Goal: Task Accomplishment & Management: Use online tool/utility

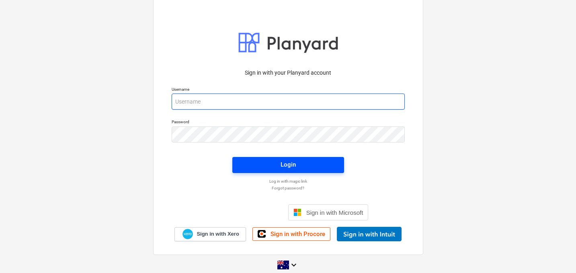
type input "[EMAIL_ADDRESS][DOMAIN_NAME]"
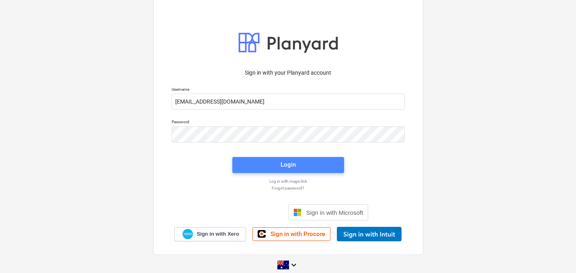
click at [276, 162] on span "Login" at bounding box center [288, 165] width 92 height 10
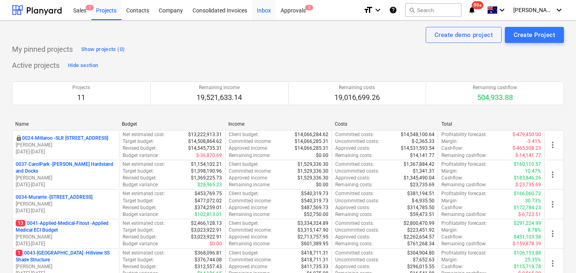
click at [268, 13] on div "Inbox" at bounding box center [264, 10] width 24 height 21
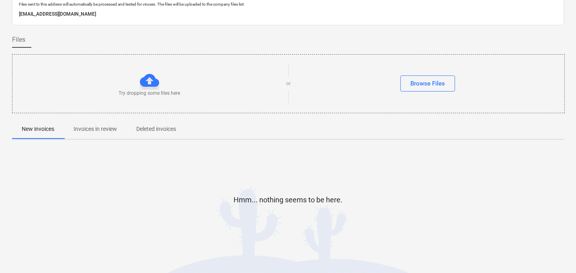
scroll to position [39, 0]
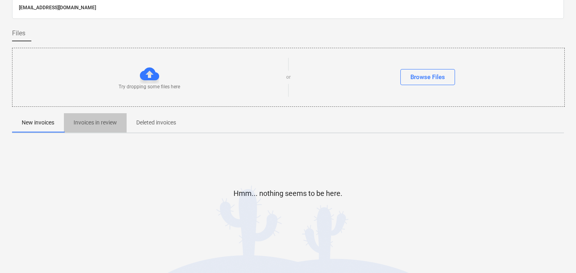
click at [111, 121] on p "Invoices in review" at bounding box center [95, 123] width 43 height 8
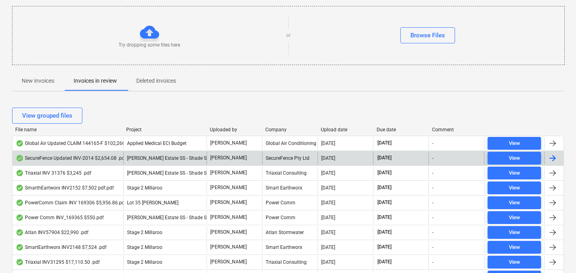
scroll to position [85, 0]
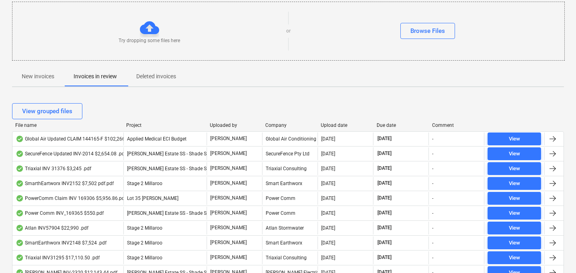
click at [384, 124] on div "Due date" at bounding box center [401, 126] width 49 height 6
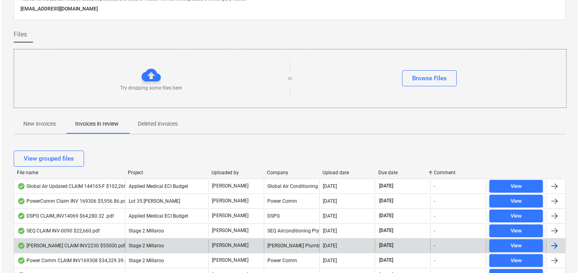
scroll to position [0, 0]
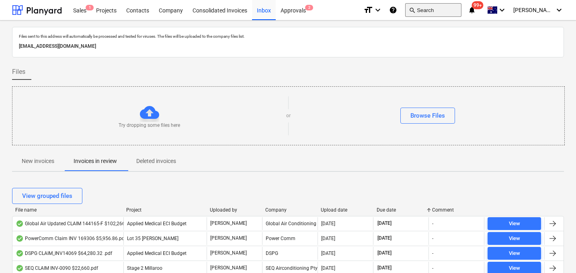
click at [450, 10] on button "search Search" at bounding box center [433, 10] width 56 height 14
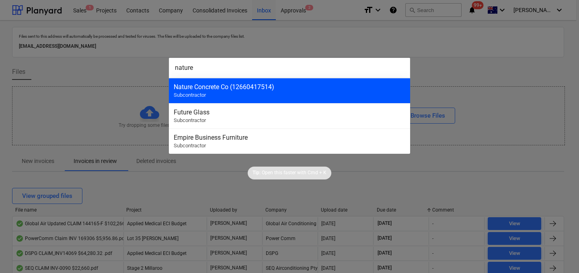
type input "nature"
click at [323, 85] on div "Nature Concrete Co (12660417514)" at bounding box center [290, 87] width 232 height 8
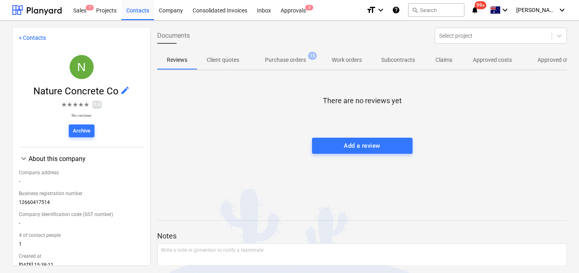
click at [496, 61] on p "Approved costs" at bounding box center [492, 60] width 39 height 8
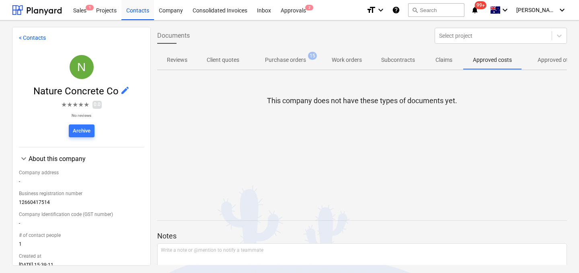
click at [542, 62] on p "Approved other costs" at bounding box center [564, 60] width 53 height 8
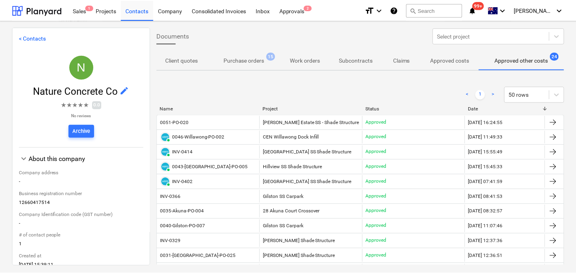
scroll to position [0, 43]
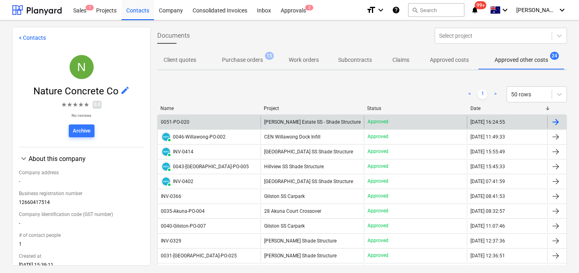
click at [187, 123] on div "0051-PO-020" at bounding box center [175, 122] width 29 height 6
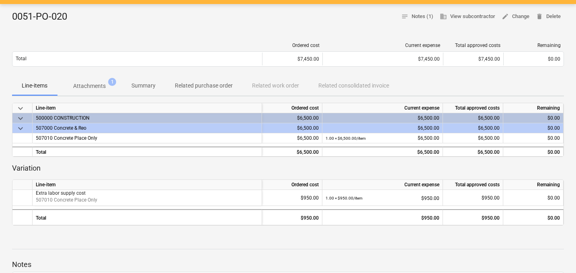
scroll to position [77, 0]
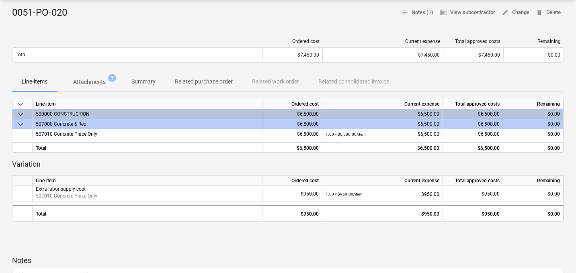
click at [96, 80] on p "Attachments" at bounding box center [89, 82] width 33 height 8
